Goal: Transaction & Acquisition: Purchase product/service

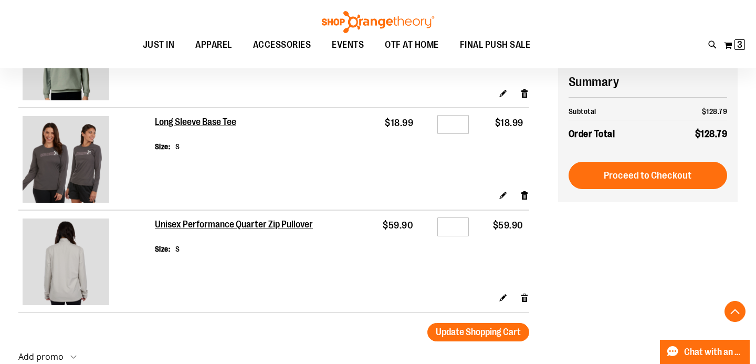
scroll to position [181, 0]
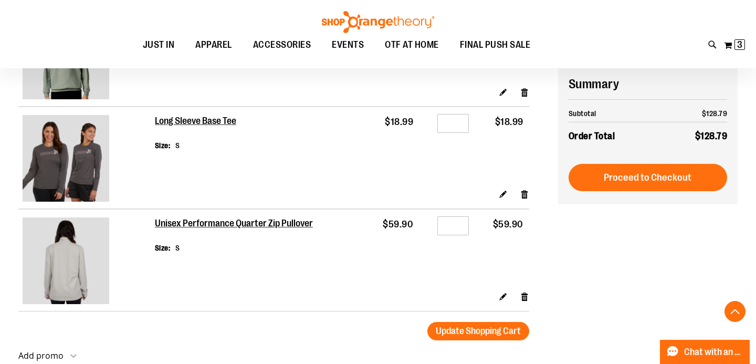
type input "**********"
click at [68, 249] on img at bounding box center [66, 260] width 87 height 87
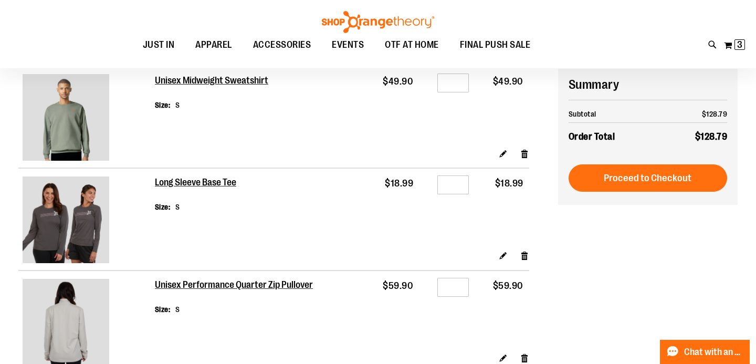
scroll to position [4, 0]
